Goal: Task Accomplishment & Management: Complete application form

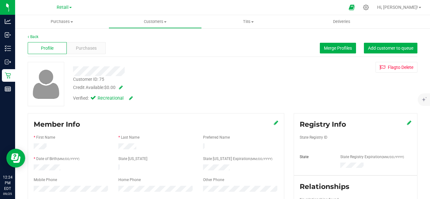
scroll to position [42, 0]
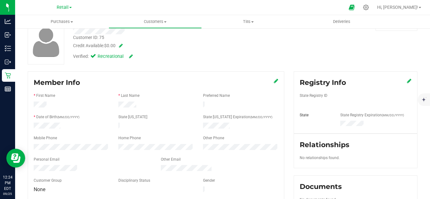
click at [39, 6] on div "Retail Distribution Retail" at bounding box center [64, 8] width 92 height 10
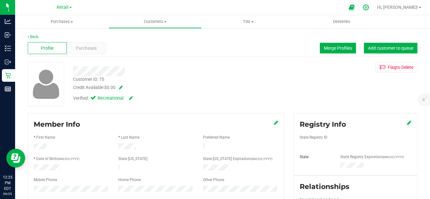
click at [370, 7] on icon at bounding box center [366, 7] width 7 height 7
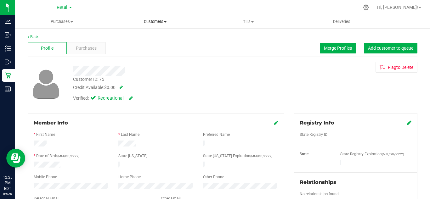
click at [153, 21] on span "Customers" at bounding box center [155, 22] width 93 height 6
click at [153, 46] on span "Add a new customer" at bounding box center [138, 45] width 59 height 5
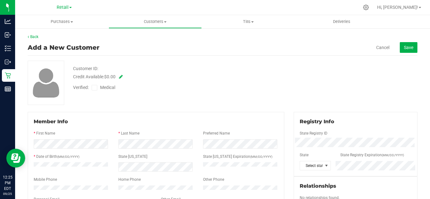
click at [61, 139] on div at bounding box center [156, 139] width 245 height 2
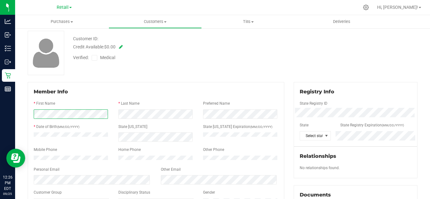
scroll to position [42, 0]
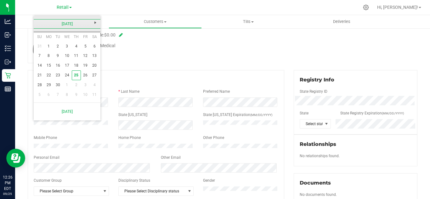
click at [70, 27] on link "[DATE]" at bounding box center [67, 24] width 68 height 10
click at [66, 27] on link "2025" at bounding box center [67, 24] width 68 height 10
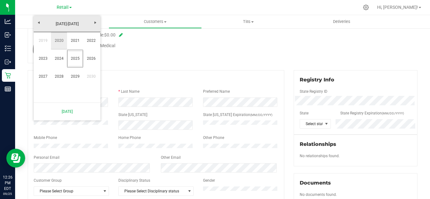
click at [60, 40] on link "2020" at bounding box center [59, 41] width 16 height 16
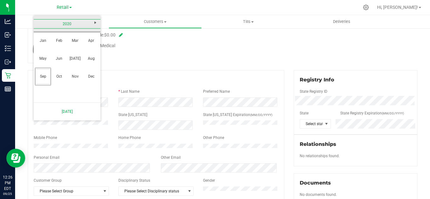
click at [64, 26] on link "2020" at bounding box center [67, 24] width 68 height 10
click at [65, 26] on link "[DATE]-[DATE]" at bounding box center [67, 24] width 68 height 10
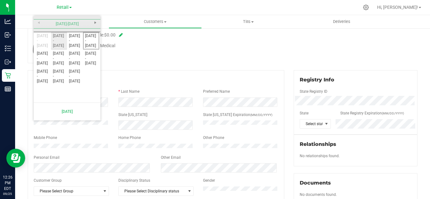
click at [60, 43] on link "[DATE] - [DATE]" at bounding box center [59, 41] width 16 height 16
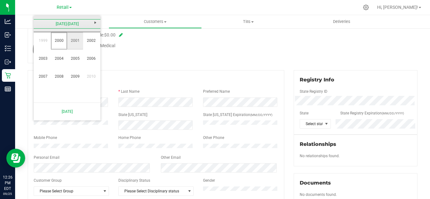
click at [83, 41] on link "2001" at bounding box center [75, 41] width 16 height 16
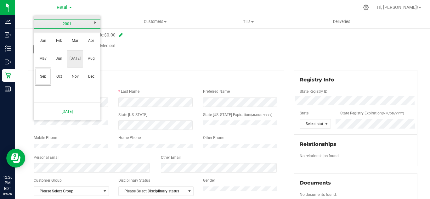
click at [78, 60] on link "[DATE]" at bounding box center [75, 59] width 16 height 16
click at [79, 78] on link "26" at bounding box center [76, 76] width 9 height 10
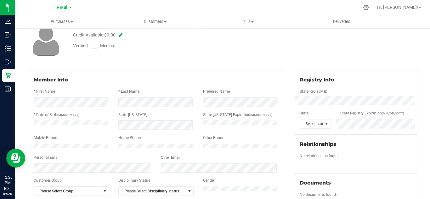
click at [152, 114] on div "State [US_STATE]" at bounding box center [156, 115] width 85 height 7
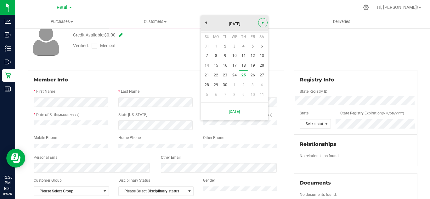
click at [262, 25] on span "Next" at bounding box center [263, 22] width 5 height 5
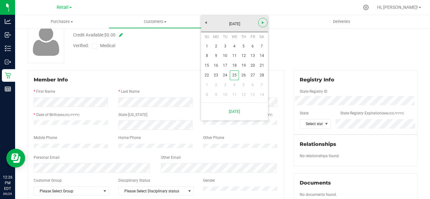
click at [262, 25] on span "Next" at bounding box center [263, 22] width 5 height 5
click at [230, 68] on link "15" at bounding box center [234, 66] width 9 height 10
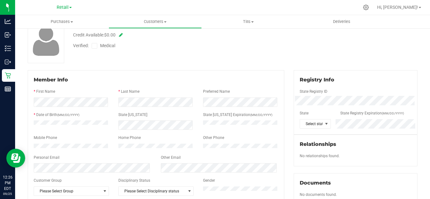
click at [206, 162] on div "Other Email" at bounding box center [219, 158] width 127 height 7
click at [204, 162] on div "Other Email" at bounding box center [219, 158] width 127 height 7
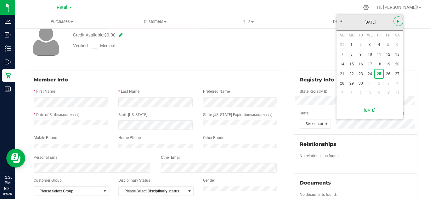
click at [395, 23] on link "Next" at bounding box center [399, 21] width 10 height 10
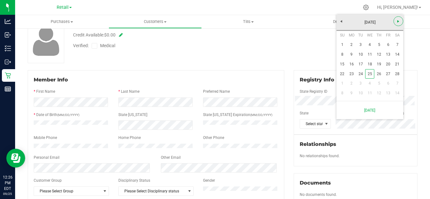
click at [395, 23] on link "Next" at bounding box center [399, 21] width 10 height 10
click at [312, 54] on div "Customer ID: Credit Available: $0.00 Verified: Medical" at bounding box center [222, 41] width 399 height 44
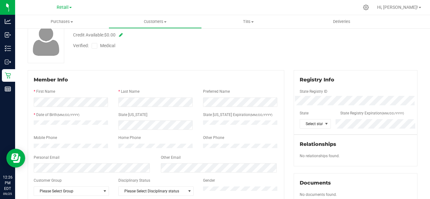
scroll to position [0, 0]
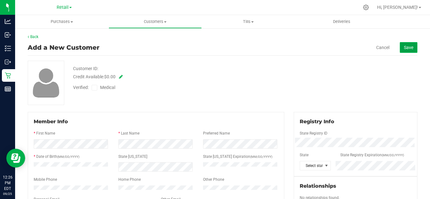
click at [404, 47] on span "Save" at bounding box center [408, 47] width 9 height 5
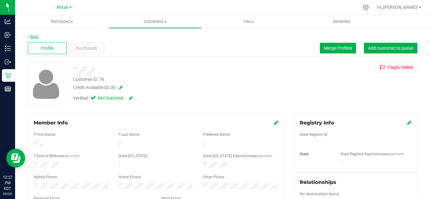
click at [32, 37] on link "Back" at bounding box center [33, 37] width 11 height 4
click at [370, 9] on icon at bounding box center [366, 7] width 7 height 7
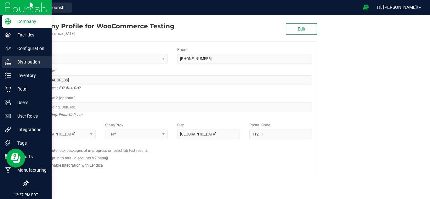
click at [19, 65] on p "Distribution" at bounding box center [30, 62] width 38 height 8
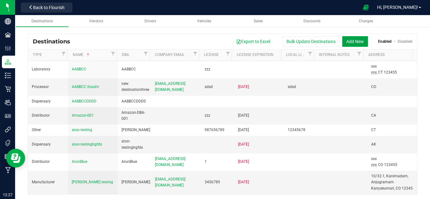
click at [344, 42] on button "Add New" at bounding box center [355, 41] width 26 height 11
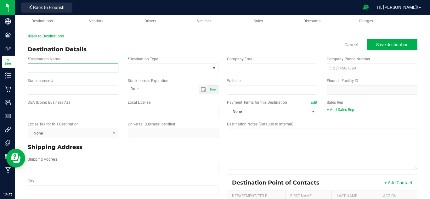
click at [69, 70] on input "* Destination Name" at bounding box center [73, 68] width 91 height 9
type input "Lab010"
click at [99, 69] on input "Lab010" at bounding box center [73, 68] width 91 height 9
type input "[PERSON_NAME] Lab"
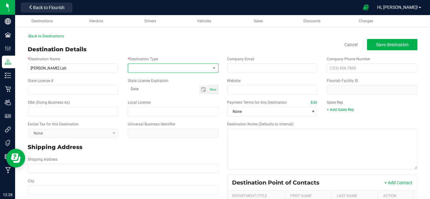
click at [132, 68] on span at bounding box center [169, 68] width 82 height 9
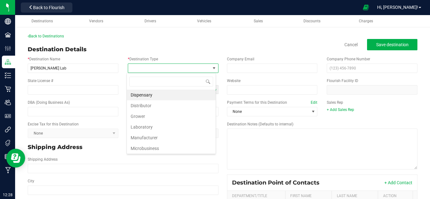
scroll to position [9, 89]
click at [156, 129] on li "Laboratory" at bounding box center [171, 127] width 89 height 11
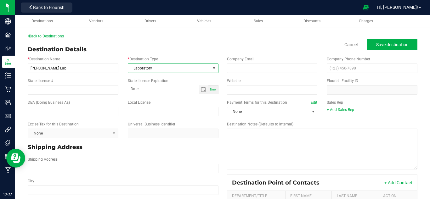
click at [117, 57] on div "* Destination Name [PERSON_NAME]" at bounding box center [73, 64] width 100 height 17
click at [201, 90] on span "Toggle calendar" at bounding box center [203, 89] width 5 height 5
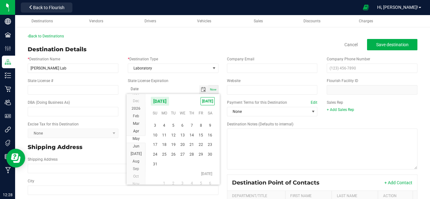
scroll to position [11467, 0]
click at [166, 146] on span "1" at bounding box center [164, 145] width 9 height 10
type input "[DATE]"
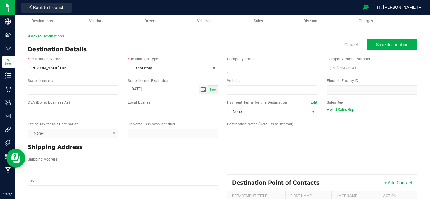
click at [273, 70] on input "email" at bounding box center [272, 68] width 91 height 9
click at [236, 69] on input "[EMAIL_ADDRESS][DOMAIN_NAME]" at bounding box center [272, 68] width 91 height 9
type input "[EMAIL_ADDRESS][DOMAIN_NAME]"
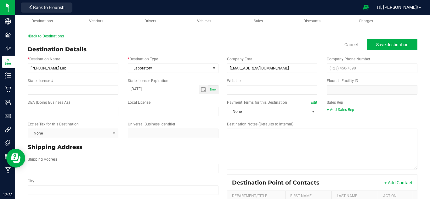
click at [275, 49] on div "Destination Details Cancel Save destination" at bounding box center [223, 49] width 390 height 9
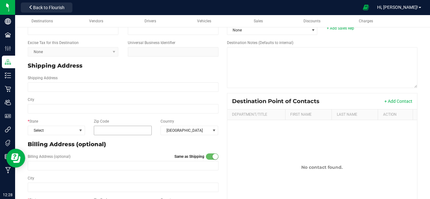
scroll to position [84, 0]
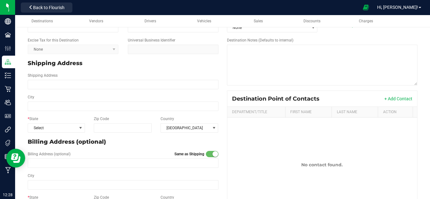
click at [54, 136] on div "Billing Address (optional)" at bounding box center [123, 142] width 200 height 14
click at [59, 127] on span "Select" at bounding box center [52, 128] width 49 height 9
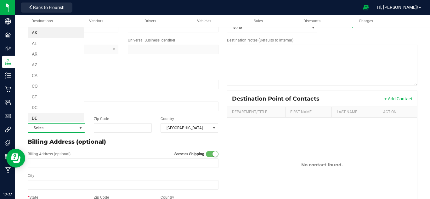
scroll to position [9, 56]
click at [56, 109] on li "DC" at bounding box center [56, 107] width 56 height 11
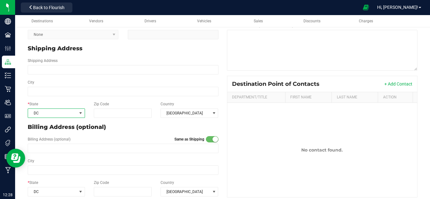
scroll to position [106, 0]
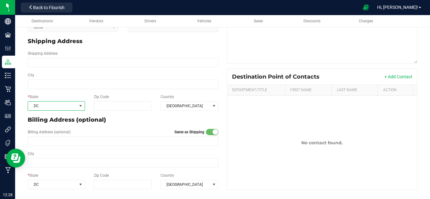
click at [142, 125] on div "Billing Address (optional)" at bounding box center [123, 120] width 200 height 14
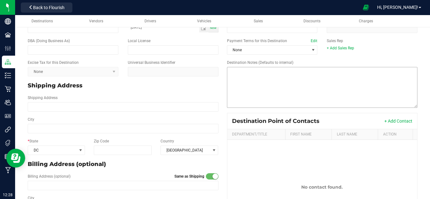
scroll to position [0, 0]
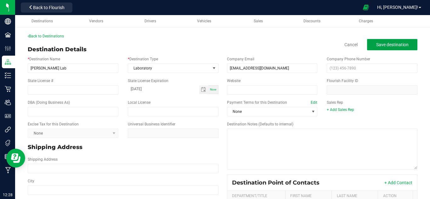
click at [387, 45] on span "Save destination" at bounding box center [392, 44] width 32 height 5
click at [384, 47] on span "Save destination" at bounding box center [392, 44] width 32 height 5
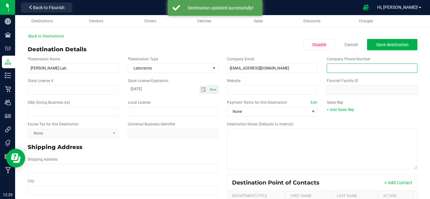
click at [340, 71] on input "text" at bounding box center [372, 68] width 91 height 9
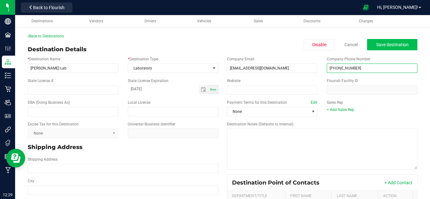
type input "[PHONE_NUMBER]"
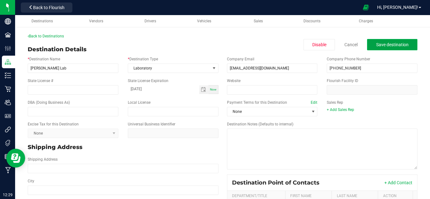
click at [380, 47] on span "Save destination" at bounding box center [392, 44] width 32 height 5
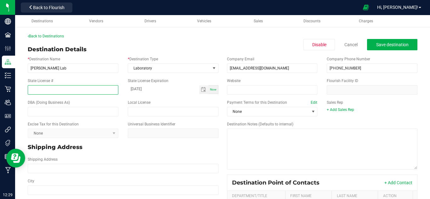
click at [87, 92] on input "State License #" at bounding box center [73, 89] width 91 height 9
type input "9876545639"
click at [110, 76] on div "State License # 9876545639 State License Expiration [DATE] Now" at bounding box center [123, 87] width 200 height 22
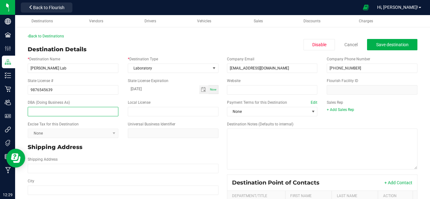
click at [87, 114] on input "text" at bounding box center [73, 111] width 91 height 9
type input "[PERSON_NAME] Lab"
click at [147, 156] on div "Shipping Address" at bounding box center [123, 165] width 200 height 22
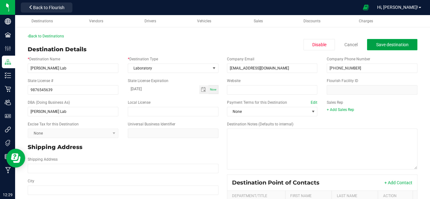
click at [389, 49] on button "Save destination" at bounding box center [392, 44] width 50 height 11
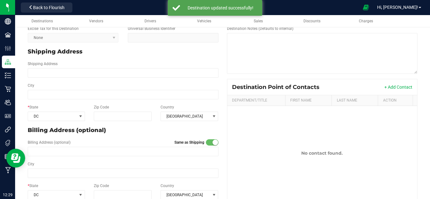
scroll to position [106, 0]
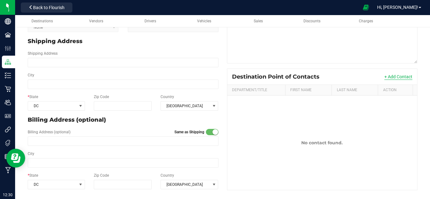
click at [395, 76] on button "+ Add Contact" at bounding box center [399, 77] width 28 height 6
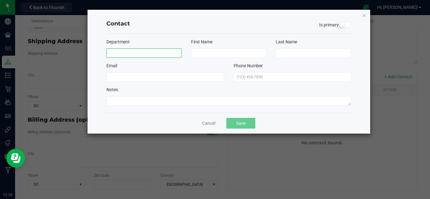
click at [135, 54] on input at bounding box center [143, 53] width 75 height 9
type input "HR"
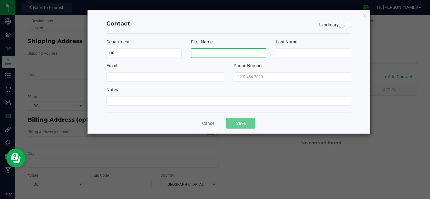
click at [204, 54] on input at bounding box center [228, 53] width 75 height 9
type input "P"
type input "Mark"
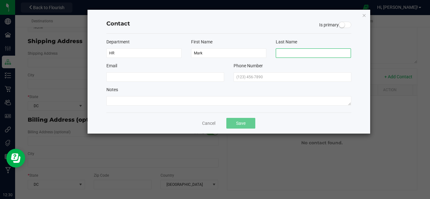
click at [282, 56] on input at bounding box center [313, 53] width 75 height 9
type input "M"
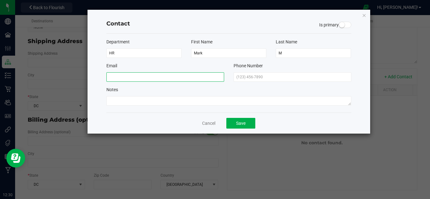
click at [161, 77] on input at bounding box center [165, 76] width 118 height 9
type input "[EMAIL_ADDRESS][DOMAIN_NAME]"
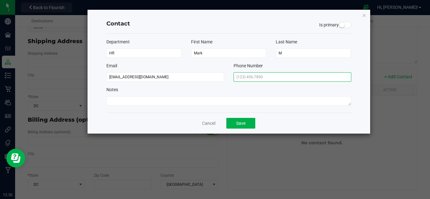
click at [251, 77] on input "text" at bounding box center [293, 76] width 118 height 9
type input "[PHONE_NUMBER]"
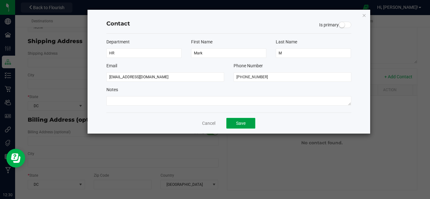
click at [253, 122] on button "Save" at bounding box center [241, 123] width 29 height 11
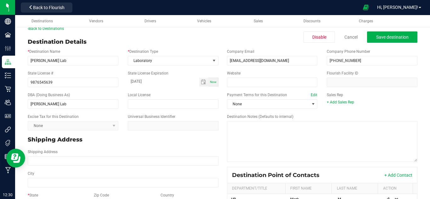
scroll to position [0, 0]
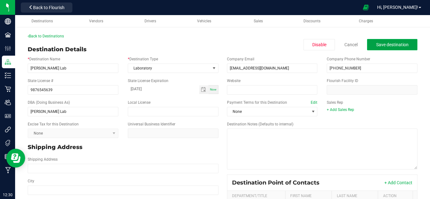
click at [376, 46] on span "Save destination" at bounding box center [392, 44] width 32 height 5
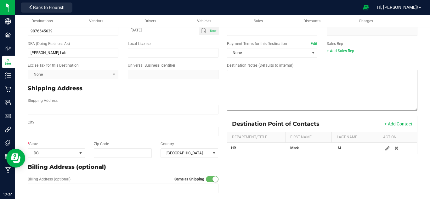
scroll to position [105, 0]
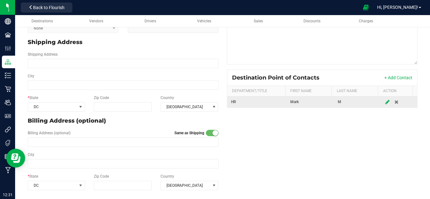
click at [386, 103] on icon at bounding box center [388, 102] width 4 height 4
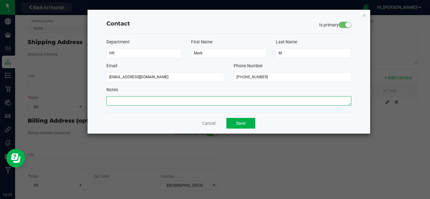
click at [145, 98] on textarea at bounding box center [228, 100] width 245 height 9
type textarea "Test"
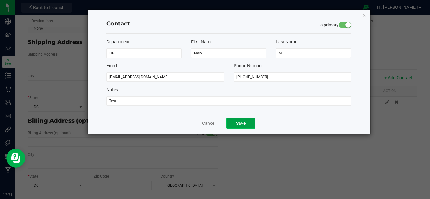
click at [247, 119] on button "Save" at bounding box center [241, 123] width 29 height 11
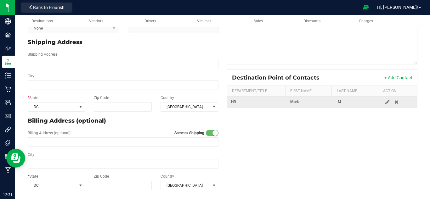
scroll to position [0, 0]
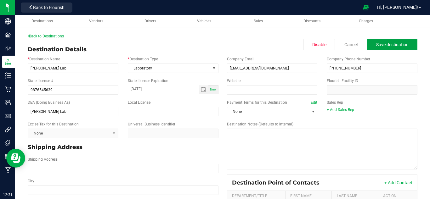
click at [379, 40] on button "Save destination" at bounding box center [392, 44] width 50 height 11
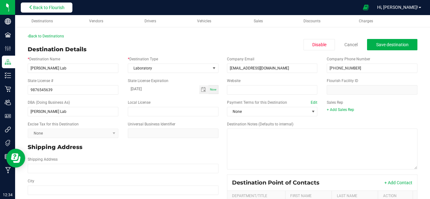
click at [35, 9] on span "Back to Flourish" at bounding box center [49, 7] width 32 height 5
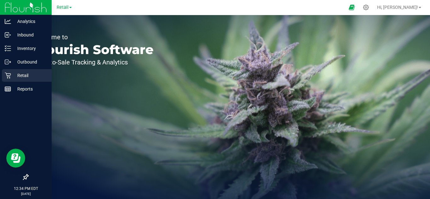
click at [13, 75] on p "Retail" at bounding box center [30, 76] width 38 height 8
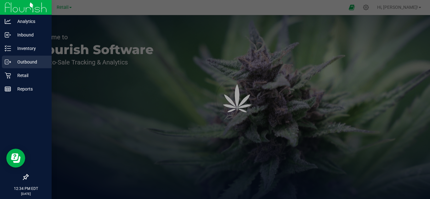
click at [22, 57] on div "Outbound" at bounding box center [27, 62] width 50 height 13
click at [24, 60] on p "Outbound" at bounding box center [30, 62] width 38 height 8
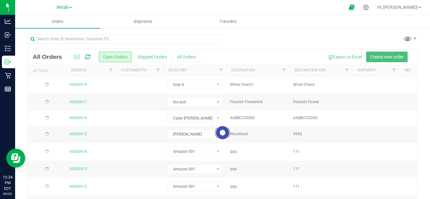
click at [370, 57] on span "Create new order" at bounding box center [386, 56] width 33 height 5
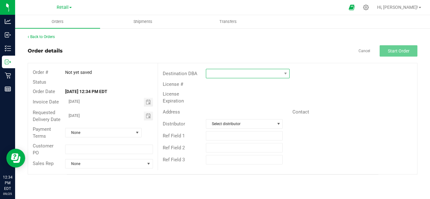
click at [215, 72] on span at bounding box center [243, 73] width 75 height 9
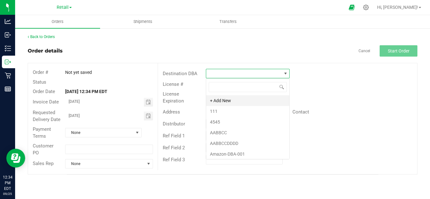
scroll to position [9, 84]
click at [229, 117] on li "4545" at bounding box center [247, 122] width 83 height 11
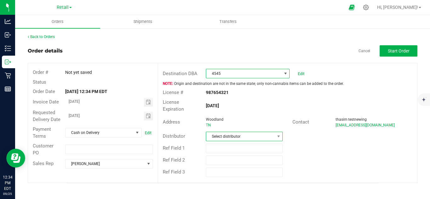
click at [233, 132] on span "Select distributor" at bounding box center [240, 136] width 68 height 9
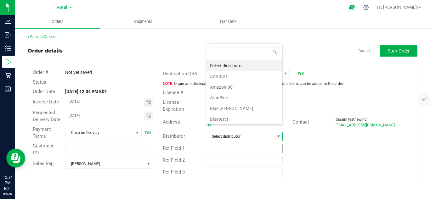
scroll to position [9, 76]
click at [234, 116] on li "Bluetest1" at bounding box center [244, 119] width 76 height 11
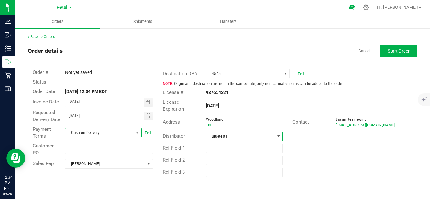
click at [104, 133] on span "Cash on Delivery" at bounding box center [100, 133] width 68 height 9
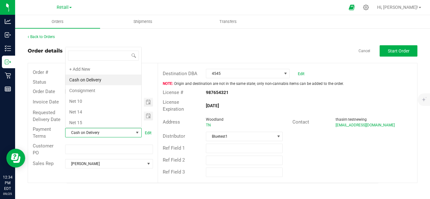
scroll to position [9, 76]
click at [101, 80] on li "Cash on Delivery" at bounding box center [104, 80] width 76 height 11
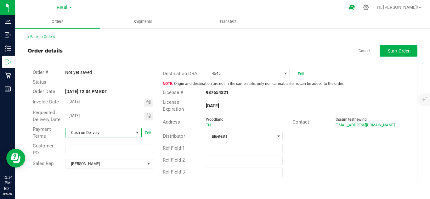
click at [318, 145] on div "Ref Field 1" at bounding box center [287, 149] width 259 height 12
click at [395, 51] on span "Start Order" at bounding box center [399, 51] width 22 height 5
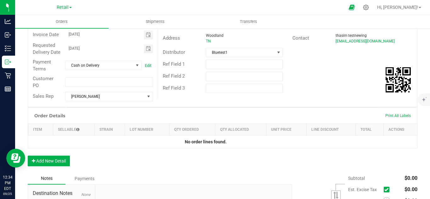
scroll to position [126, 0]
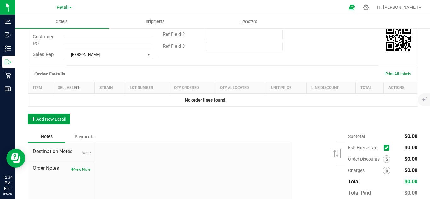
click at [61, 124] on button "Add New Detail" at bounding box center [49, 119] width 42 height 11
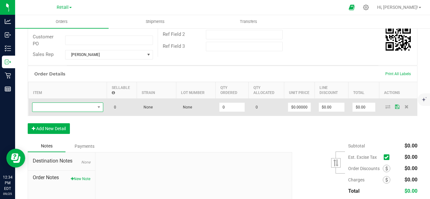
click at [71, 112] on span "NO DATA FOUND" at bounding box center [63, 107] width 63 height 9
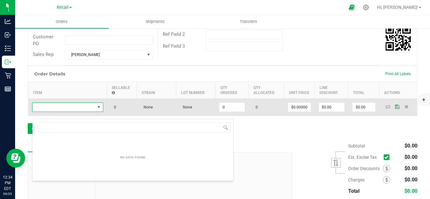
scroll to position [9, 71]
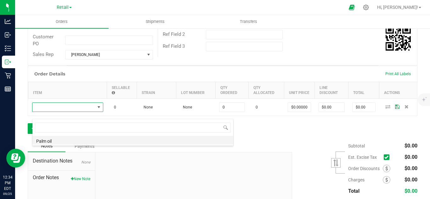
click at [83, 141] on li "Palm oil" at bounding box center [132, 140] width 201 height 9
type input "0.0000 l"
type input "$34.00000"
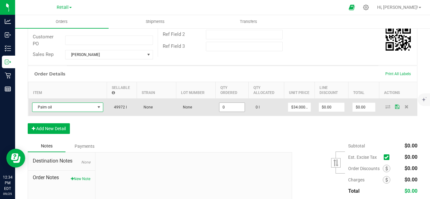
click at [227, 112] on input "0" at bounding box center [232, 107] width 25 height 9
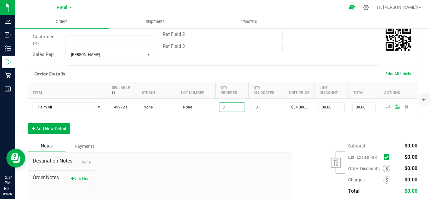
type input "3.0000 l"
type input "$102.00"
click at [290, 137] on div "Order Details Print All Labels Item Sellable Strain Lot Number Qty Ordered Qty …" at bounding box center [223, 103] width 390 height 75
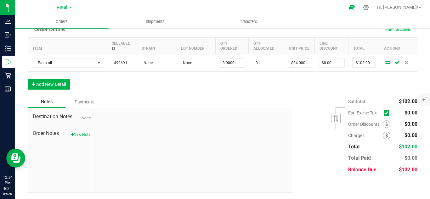
scroll to position [177, 0]
click at [76, 133] on button "New Note" at bounding box center [81, 135] width 20 height 6
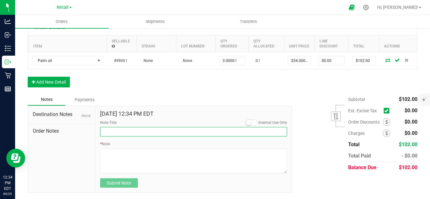
click at [147, 133] on input "Note Title" at bounding box center [193, 131] width 187 height 9
type input "TEST"
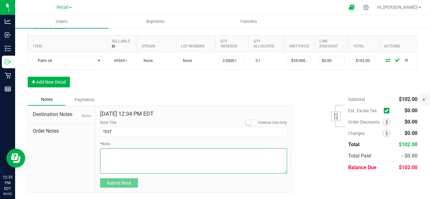
click at [101, 168] on textarea "* Note" at bounding box center [193, 161] width 187 height 25
type textarea "TEST ORDER"
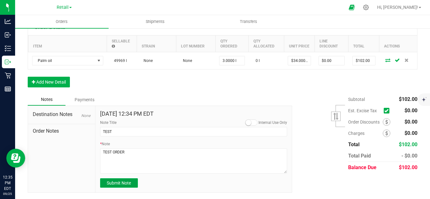
click at [125, 186] on span "Submit Note" at bounding box center [119, 183] width 24 height 5
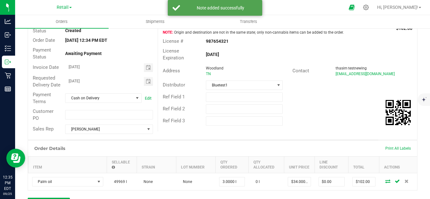
scroll to position [0, 0]
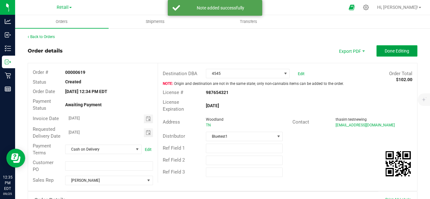
click at [387, 52] on span "Done Editing" at bounding box center [397, 51] width 25 height 5
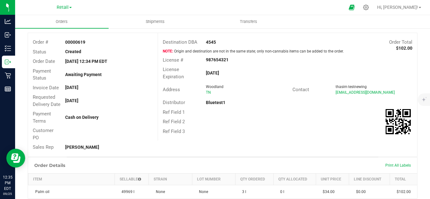
scroll to position [20, 0]
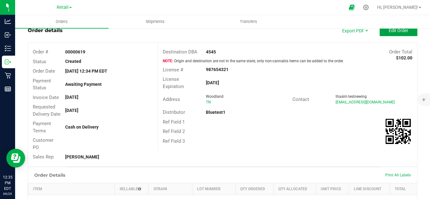
click at [384, 33] on button "Edit Order" at bounding box center [399, 30] width 38 height 11
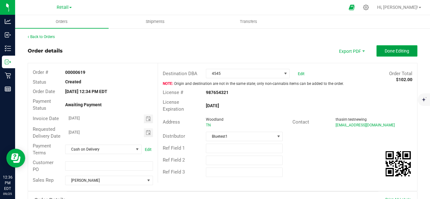
click at [385, 47] on button "Done Editing" at bounding box center [397, 50] width 41 height 11
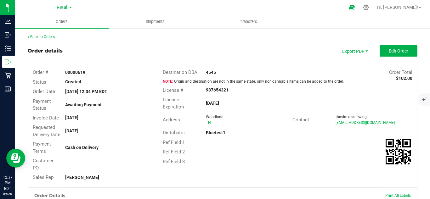
click at [70, 72] on strong "00000619" at bounding box center [75, 72] width 20 height 5
copy strong "00000619"
click at [70, 7] on span at bounding box center [70, 7] width 3 height 1
click at [53, 23] on link "Distribution" at bounding box center [64, 22] width 92 height 9
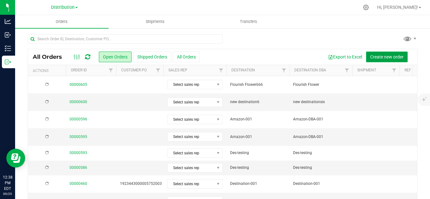
click at [374, 57] on span "Create new order" at bounding box center [386, 56] width 33 height 5
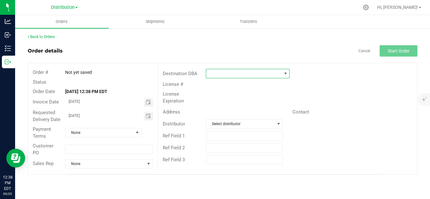
click at [266, 77] on span at bounding box center [243, 73] width 75 height 9
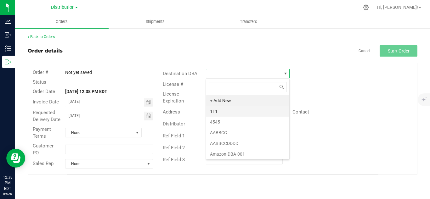
scroll to position [9, 84]
click at [225, 129] on li "AABBCC" at bounding box center [247, 133] width 83 height 11
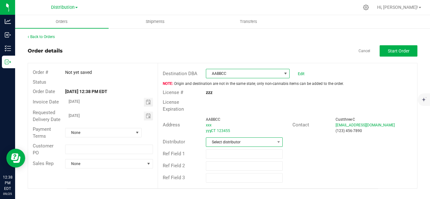
click at [236, 138] on span "Select distributor" at bounding box center [240, 142] width 68 height 9
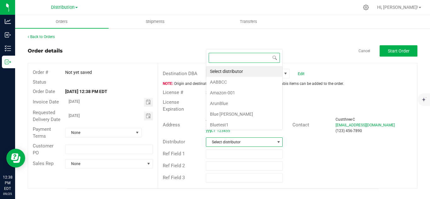
scroll to position [9, 76]
click at [226, 94] on li "Amazon-001" at bounding box center [244, 93] width 76 height 11
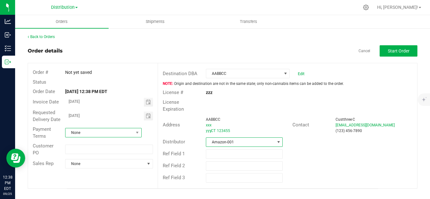
click at [102, 134] on span "None" at bounding box center [100, 133] width 68 height 9
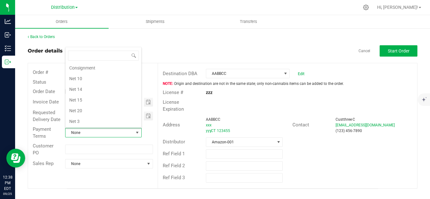
scroll to position [0, 0]
click at [92, 82] on li "Cash on Delivery" at bounding box center [104, 80] width 76 height 11
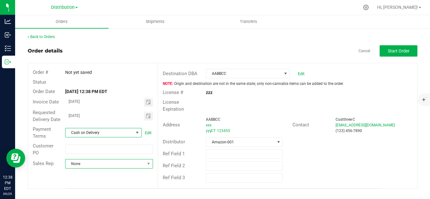
click at [102, 164] on span "None" at bounding box center [105, 164] width 79 height 9
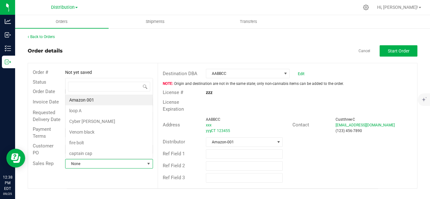
scroll to position [9, 87]
click at [104, 110] on li "loop A" at bounding box center [109, 111] width 87 height 11
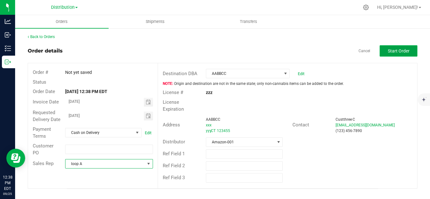
click at [387, 52] on button "Start Order" at bounding box center [399, 50] width 38 height 11
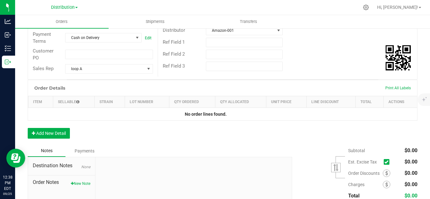
scroll to position [126, 0]
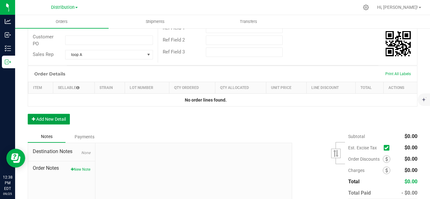
click at [61, 125] on button "Add New Detail" at bounding box center [49, 119] width 42 height 11
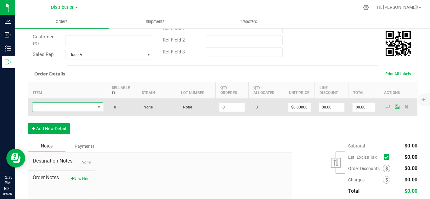
click at [77, 112] on span "NO DATA FOUND" at bounding box center [63, 107] width 63 height 9
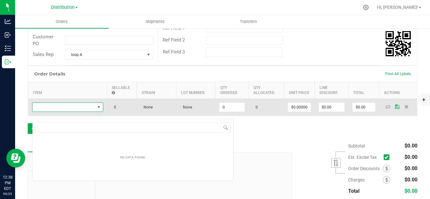
scroll to position [9, 71]
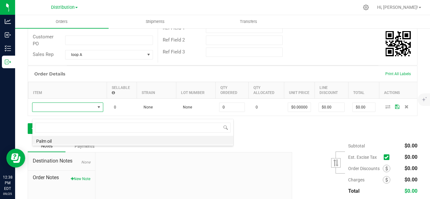
click at [99, 143] on li "Palm oil" at bounding box center [132, 140] width 201 height 9
type input "0.0000 l"
type input "$34.00000"
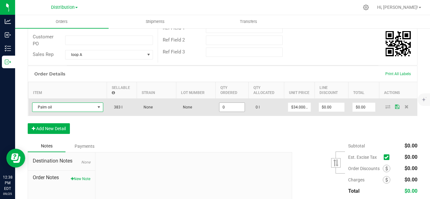
click at [226, 112] on input "0" at bounding box center [232, 107] width 25 height 9
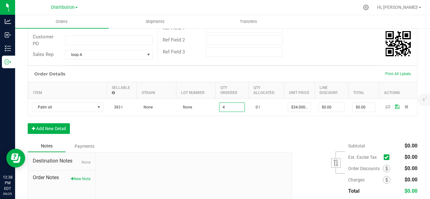
type input "4.0000 l"
type input "$136.00"
click at [249, 159] on div "Destination Notes None Order Notes New Note" at bounding box center [160, 194] width 265 height 85
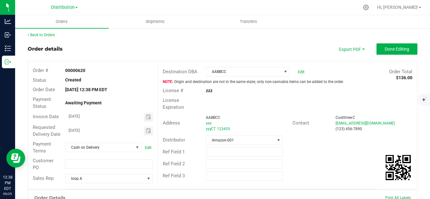
scroll to position [0, 0]
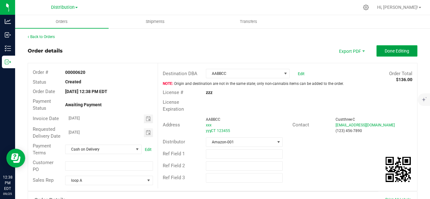
click at [387, 54] on span "Done Editing" at bounding box center [397, 51] width 25 height 5
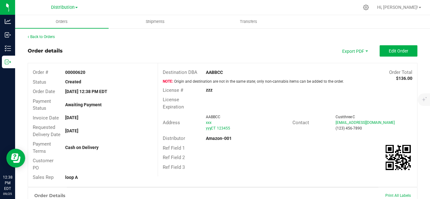
click at [79, 74] on strong "00000620" at bounding box center [75, 72] width 20 height 5
copy strong "00000620"
click at [389, 50] on span "Edit Order" at bounding box center [399, 51] width 20 height 5
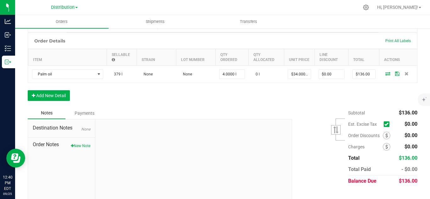
scroll to position [168, 0]
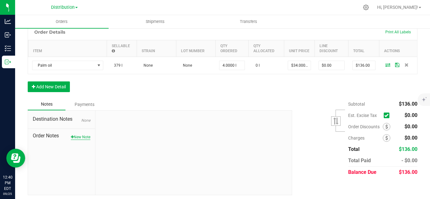
click at [74, 140] on button "New Note" at bounding box center [81, 138] width 20 height 6
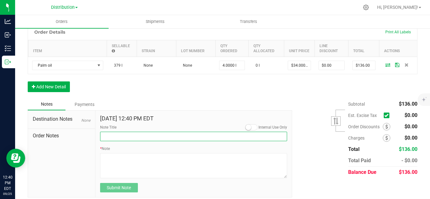
click at [115, 141] on input "Note Title" at bounding box center [193, 136] width 187 height 9
type input "TEST"
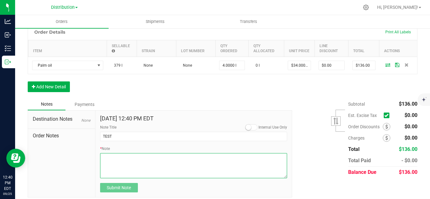
click at [116, 166] on textarea "* Note" at bounding box center [193, 165] width 187 height 25
type textarea "TEST ORDER"
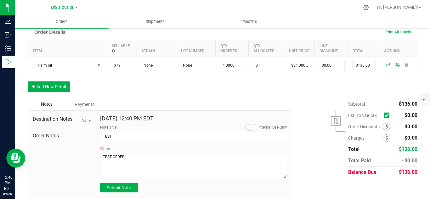
click at [146, 157] on div "* Note" at bounding box center [193, 162] width 187 height 32
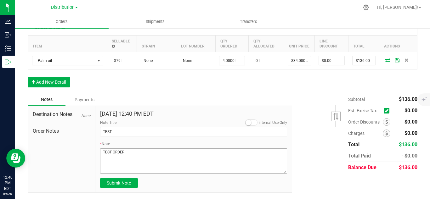
scroll to position [180, 0]
click at [128, 186] on span "Submit Note" at bounding box center [119, 183] width 24 height 5
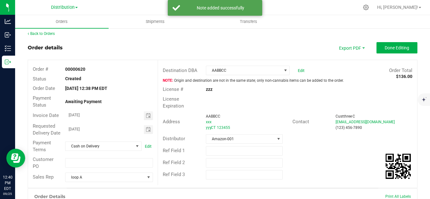
scroll to position [0, 0]
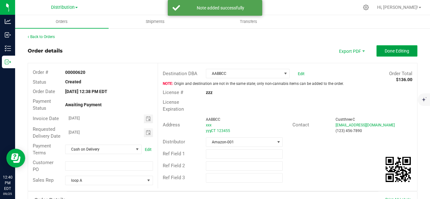
click at [385, 51] on span "Done Editing" at bounding box center [397, 51] width 25 height 5
